Goal: Task Accomplishment & Management: Manage account settings

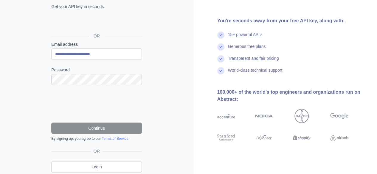
scroll to position [69, 0]
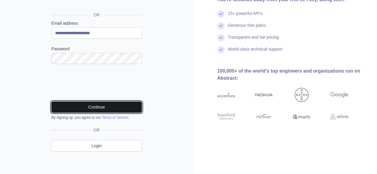
click at [91, 109] on button "Continue" at bounding box center [96, 107] width 91 height 11
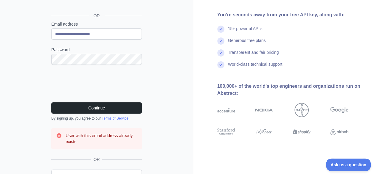
scroll to position [68, 0]
drag, startPoint x: 77, startPoint y: 143, endPoint x: 61, endPoint y: 127, distance: 22.8
click at [61, 127] on form "**********" at bounding box center [96, 85] width 91 height 128
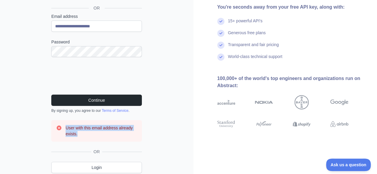
scroll to position [97, 0]
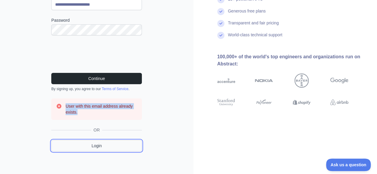
click at [89, 143] on link "Login" at bounding box center [96, 145] width 91 height 11
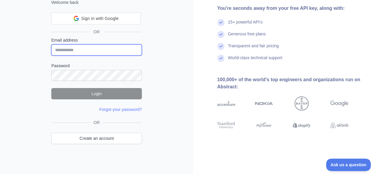
click at [67, 48] on input "Email address" at bounding box center [96, 49] width 91 height 11
type input "**********"
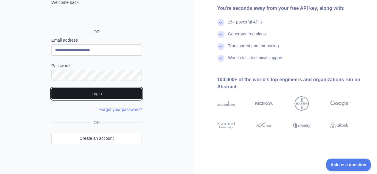
click at [92, 94] on button "Login" at bounding box center [96, 93] width 91 height 11
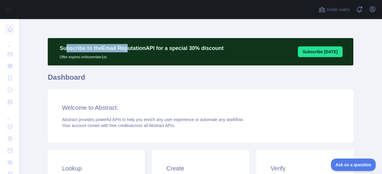
drag, startPoint x: 104, startPoint y: 47, endPoint x: 157, endPoint y: 58, distance: 53.8
click at [148, 53] on div "Subscribe to the Email Reputation API for a special 30 % discount Offer expires…" at bounding box center [142, 52] width 176 height 16
click at [371, 9] on icon "button" at bounding box center [371, 9] width 7 height 7
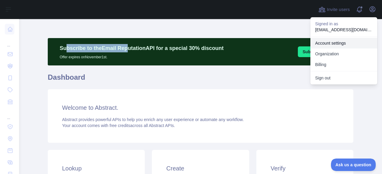
click at [332, 43] on link "Account settings" at bounding box center [343, 43] width 67 height 11
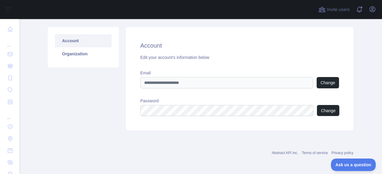
scroll to position [36, 0]
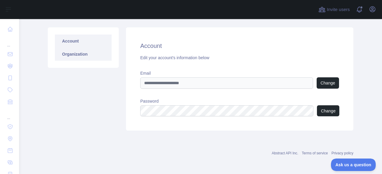
click at [71, 51] on link "Organization" at bounding box center [83, 54] width 57 height 13
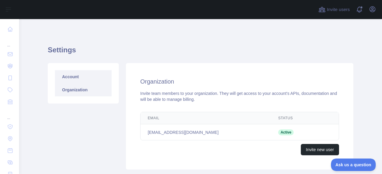
click at [68, 80] on link "Account" at bounding box center [83, 76] width 57 height 13
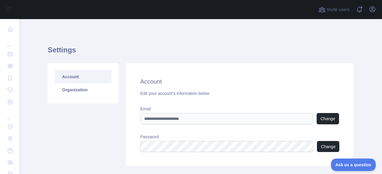
scroll to position [36, 0]
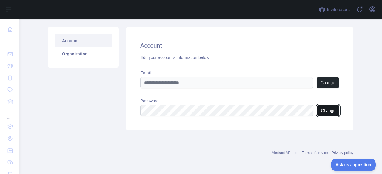
click at [325, 112] on button "Change" at bounding box center [328, 110] width 22 height 11
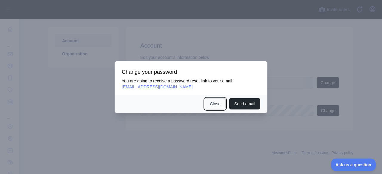
click at [218, 105] on button "Close" at bounding box center [214, 103] width 21 height 11
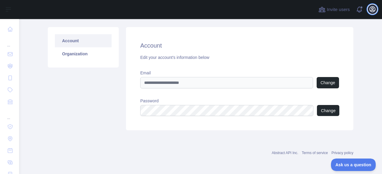
click at [376, 12] on button "Open user menu" at bounding box center [372, 9] width 10 height 10
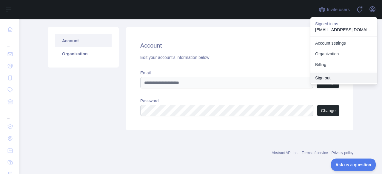
click at [323, 77] on button "Sign out" at bounding box center [343, 78] width 67 height 11
